Goal: Task Accomplishment & Management: Use online tool/utility

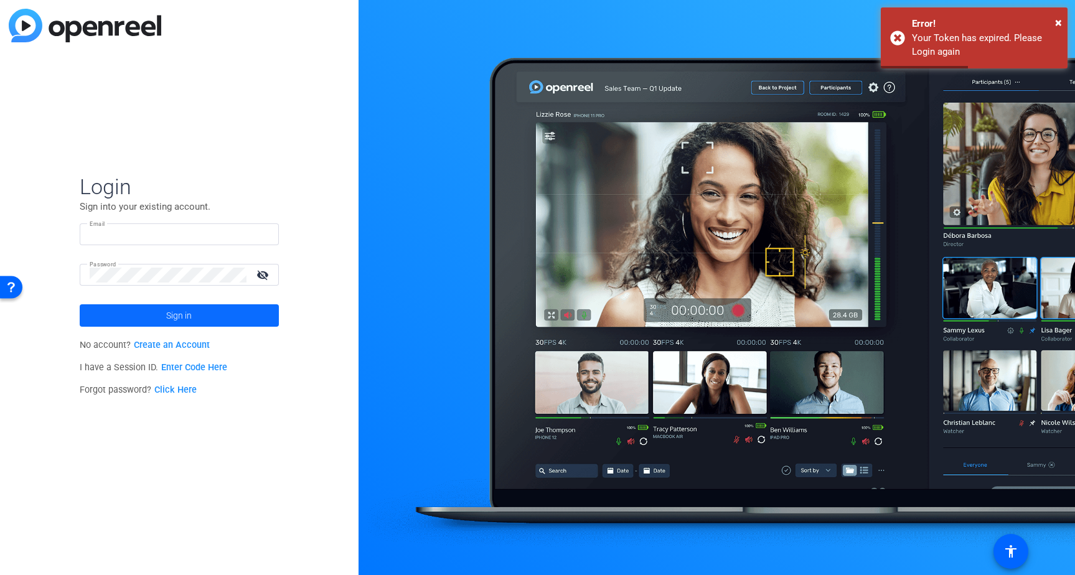
type input "yathurshansivasothy@oliver.agency"
click at [198, 314] on span at bounding box center [179, 316] width 199 height 30
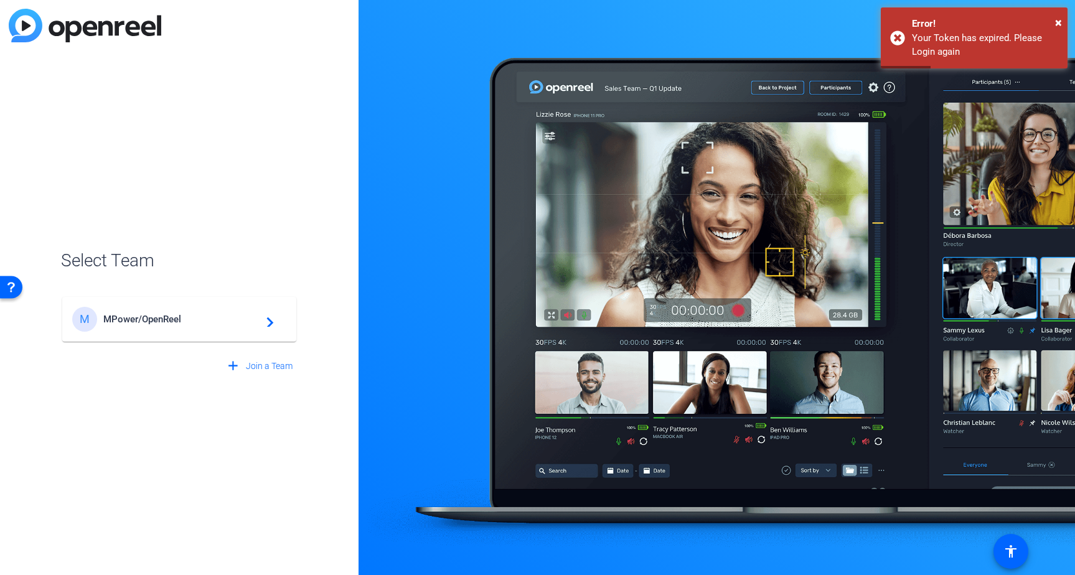
click at [200, 322] on span "MPower/OpenReel" at bounding box center [181, 319] width 156 height 11
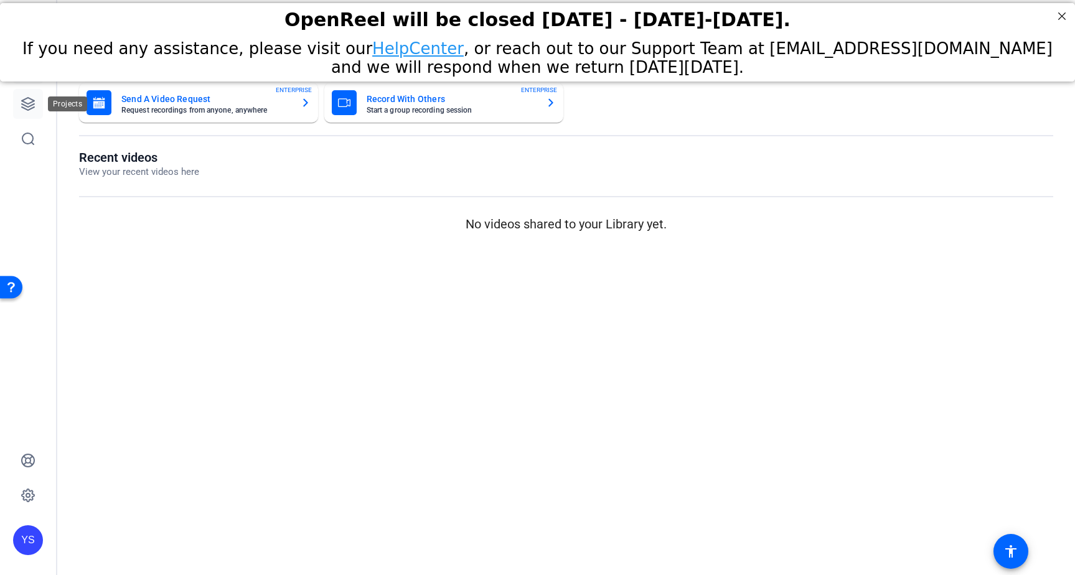
click at [29, 99] on icon at bounding box center [28, 103] width 15 height 15
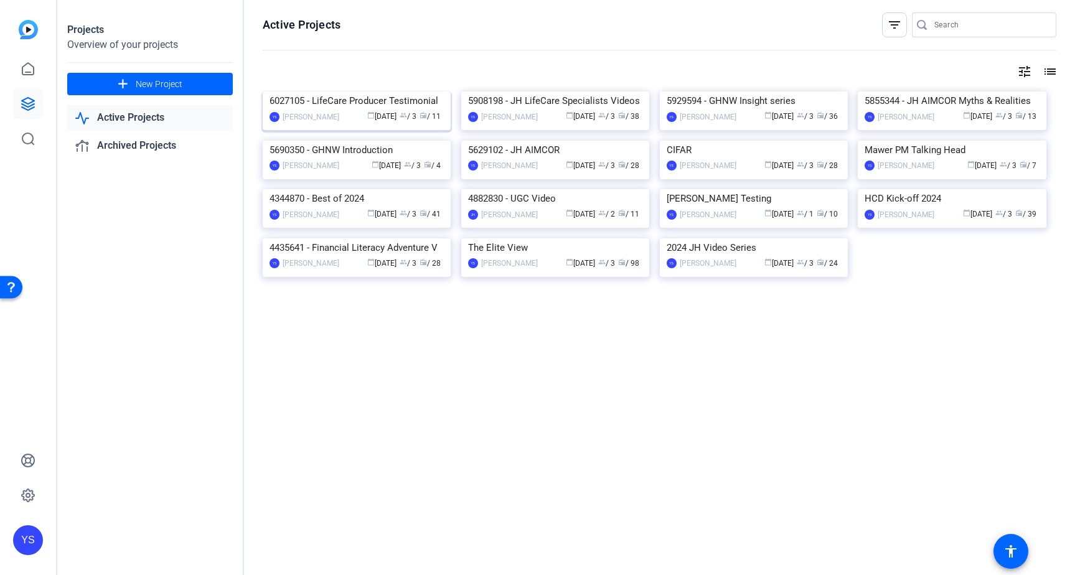
click at [345, 91] on img at bounding box center [357, 91] width 188 height 0
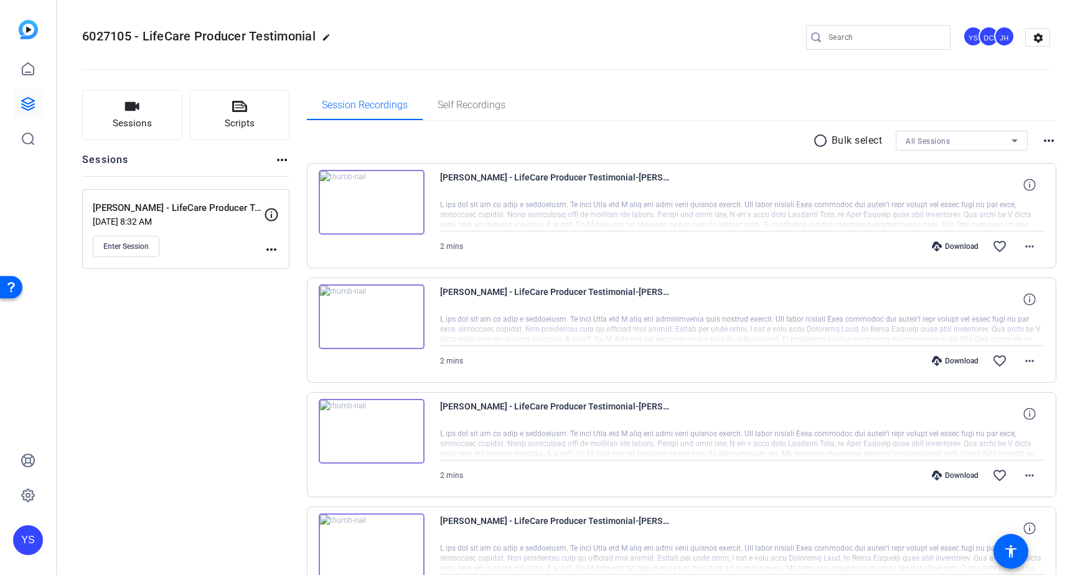
click at [943, 244] on div "Download" at bounding box center [954, 246] width 59 height 10
